Goal: Information Seeking & Learning: Learn about a topic

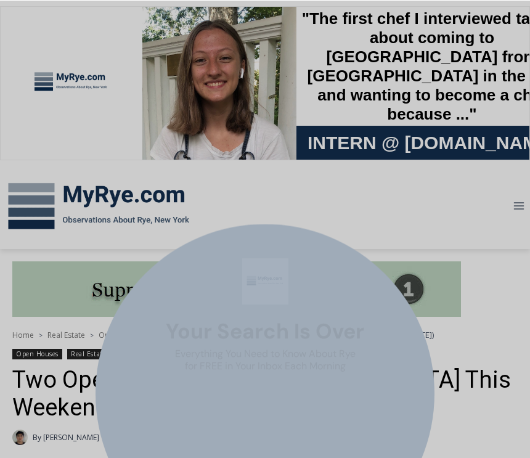
click at [449, 398] on div "Your Search is Over Everything You Need to Know About Rye for FREE in Your Inbo…" at bounding box center [265, 229] width 530 height 458
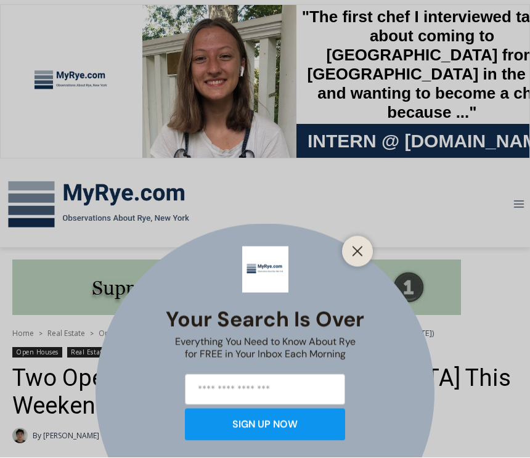
click at [365, 251] on button "Close" at bounding box center [357, 251] width 17 height 17
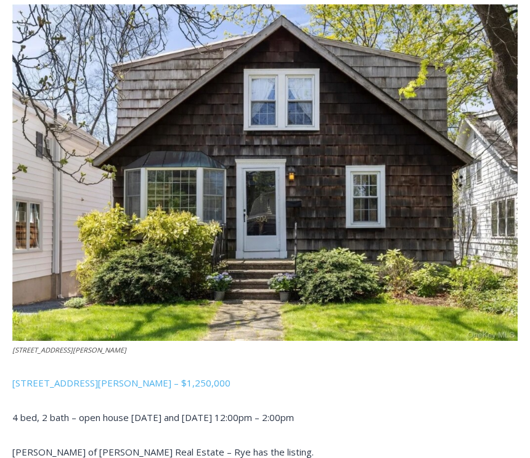
scroll to position [581, 0]
click at [378, 267] on img at bounding box center [264, 172] width 505 height 337
click at [372, 239] on img at bounding box center [264, 172] width 505 height 337
click at [375, 226] on img at bounding box center [264, 172] width 505 height 337
click at [317, 296] on img at bounding box center [264, 172] width 505 height 337
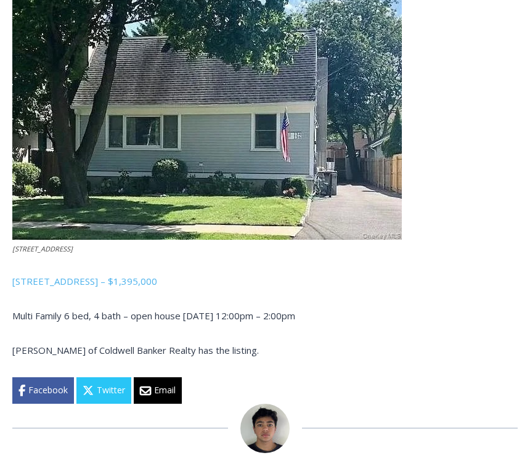
scroll to position [1076, 0]
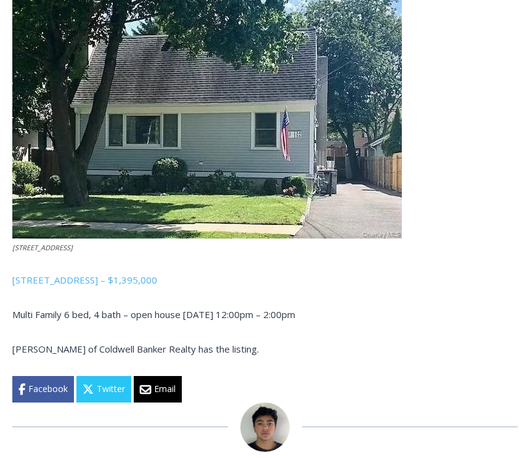
click at [304, 183] on img at bounding box center [207, 111] width 390 height 255
click at [249, 156] on img at bounding box center [207, 111] width 390 height 255
click at [261, 165] on img at bounding box center [207, 111] width 390 height 255
click at [230, 136] on img at bounding box center [207, 111] width 390 height 255
click at [237, 121] on img at bounding box center [207, 111] width 390 height 255
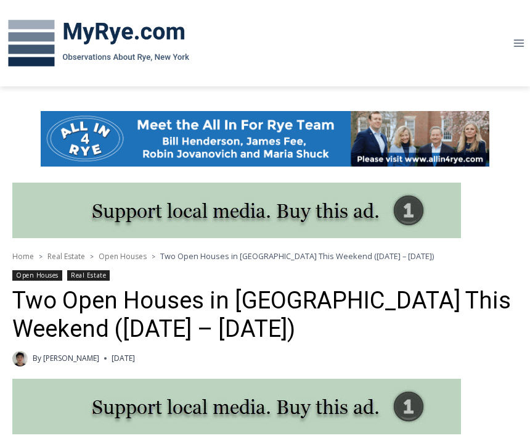
scroll to position [0, 0]
